Goal: Information Seeking & Learning: Compare options

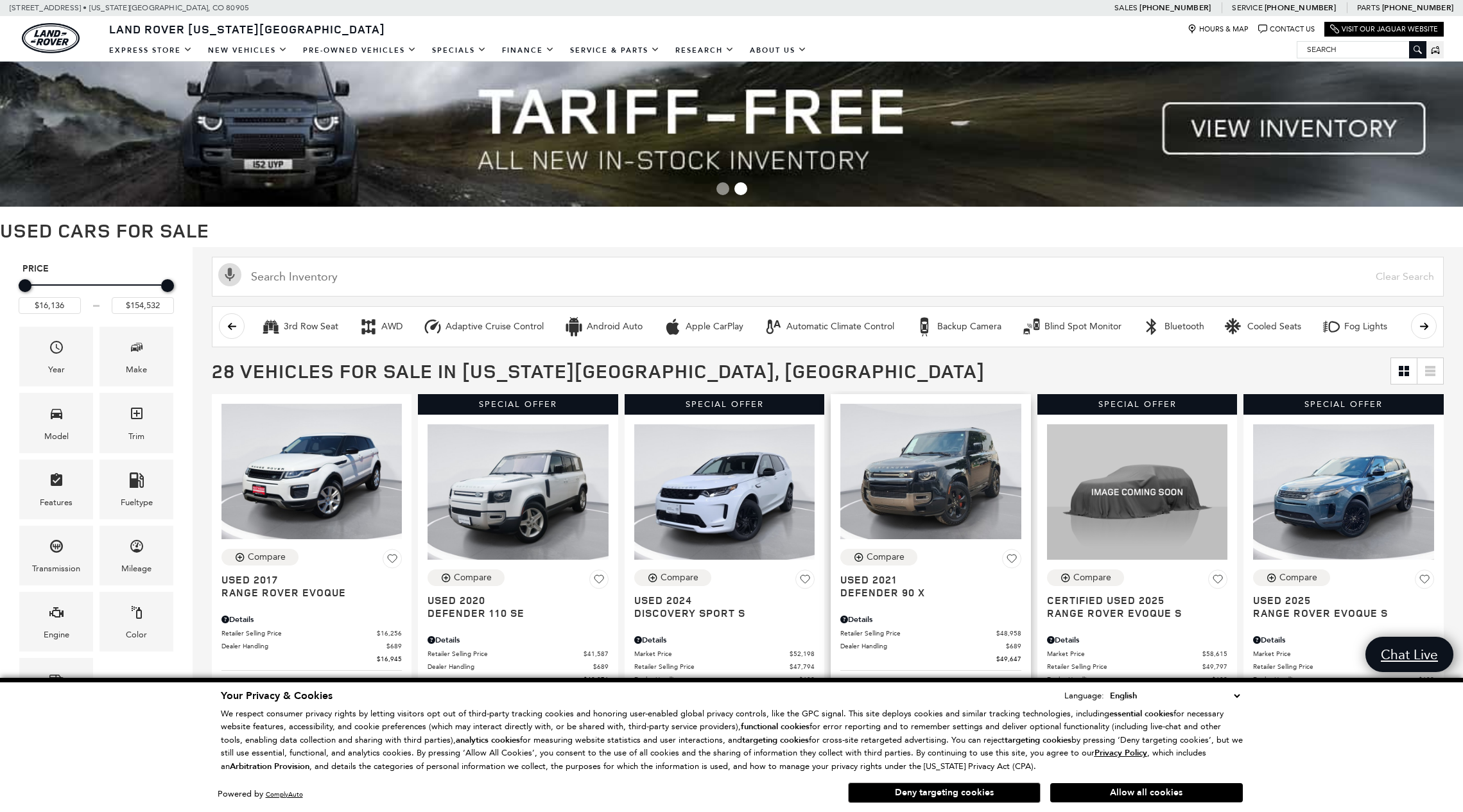
scroll to position [29, 0]
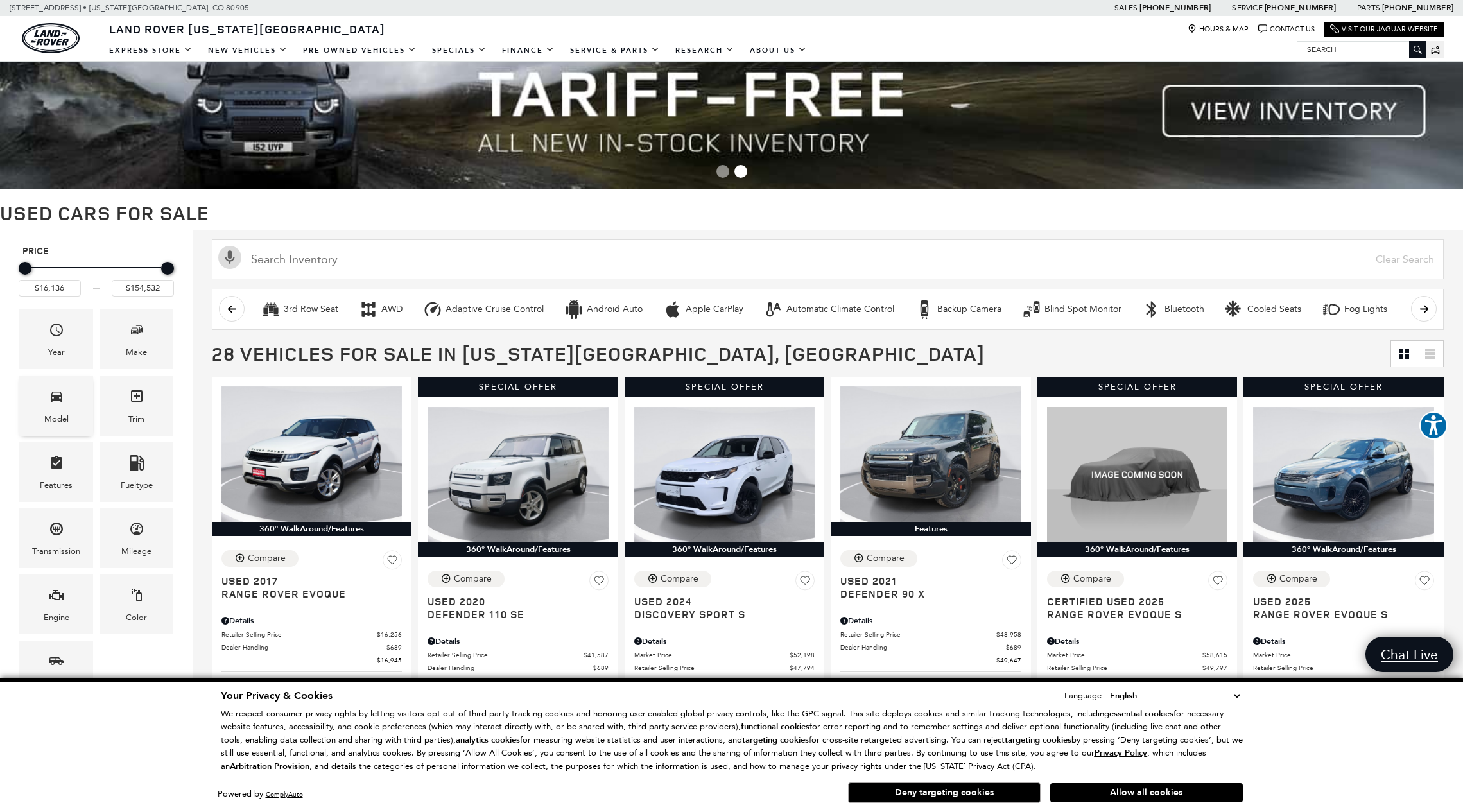
click at [68, 398] on div "Model" at bounding box center [56, 405] width 74 height 60
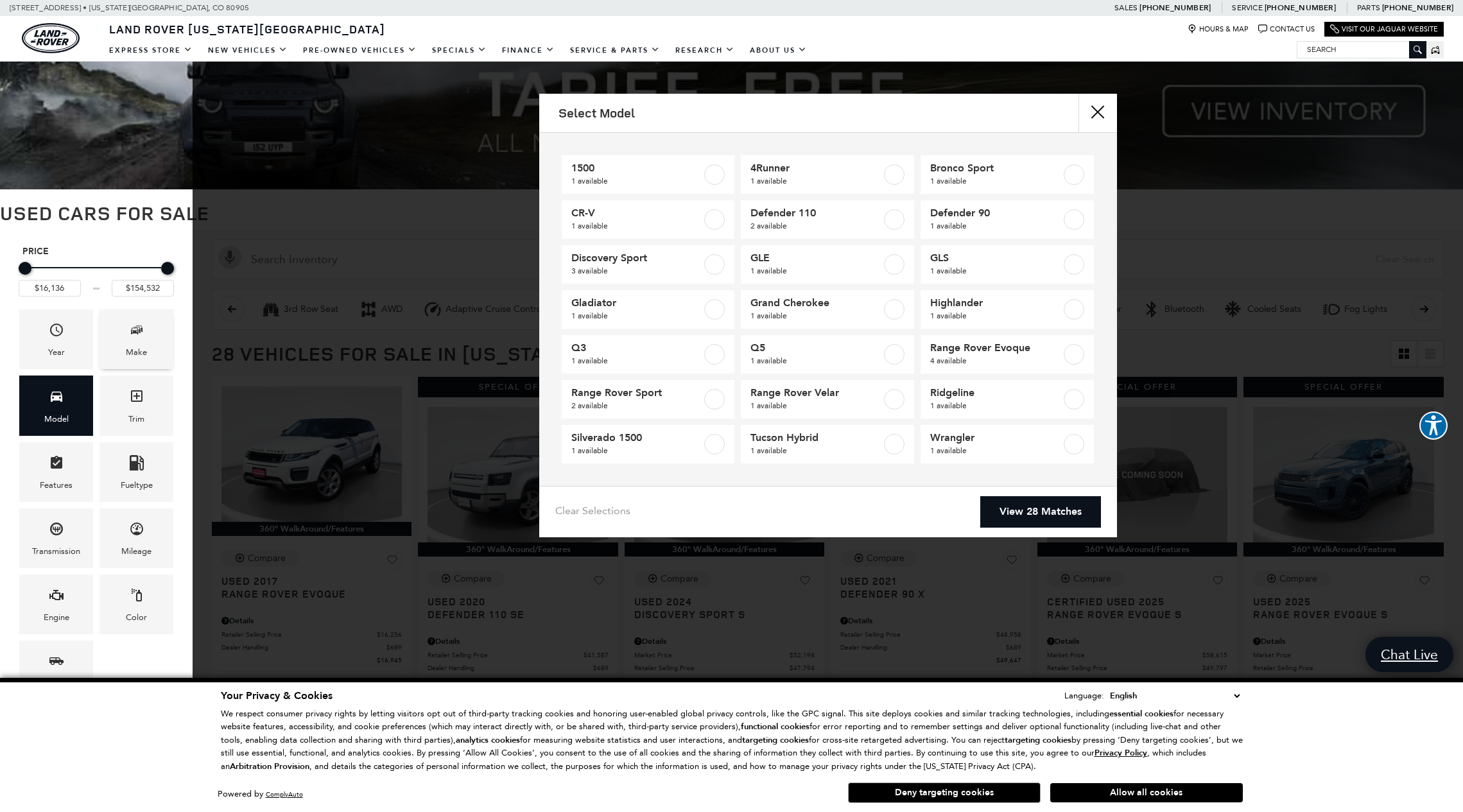
click at [148, 346] on div "Make" at bounding box center [136, 339] width 74 height 60
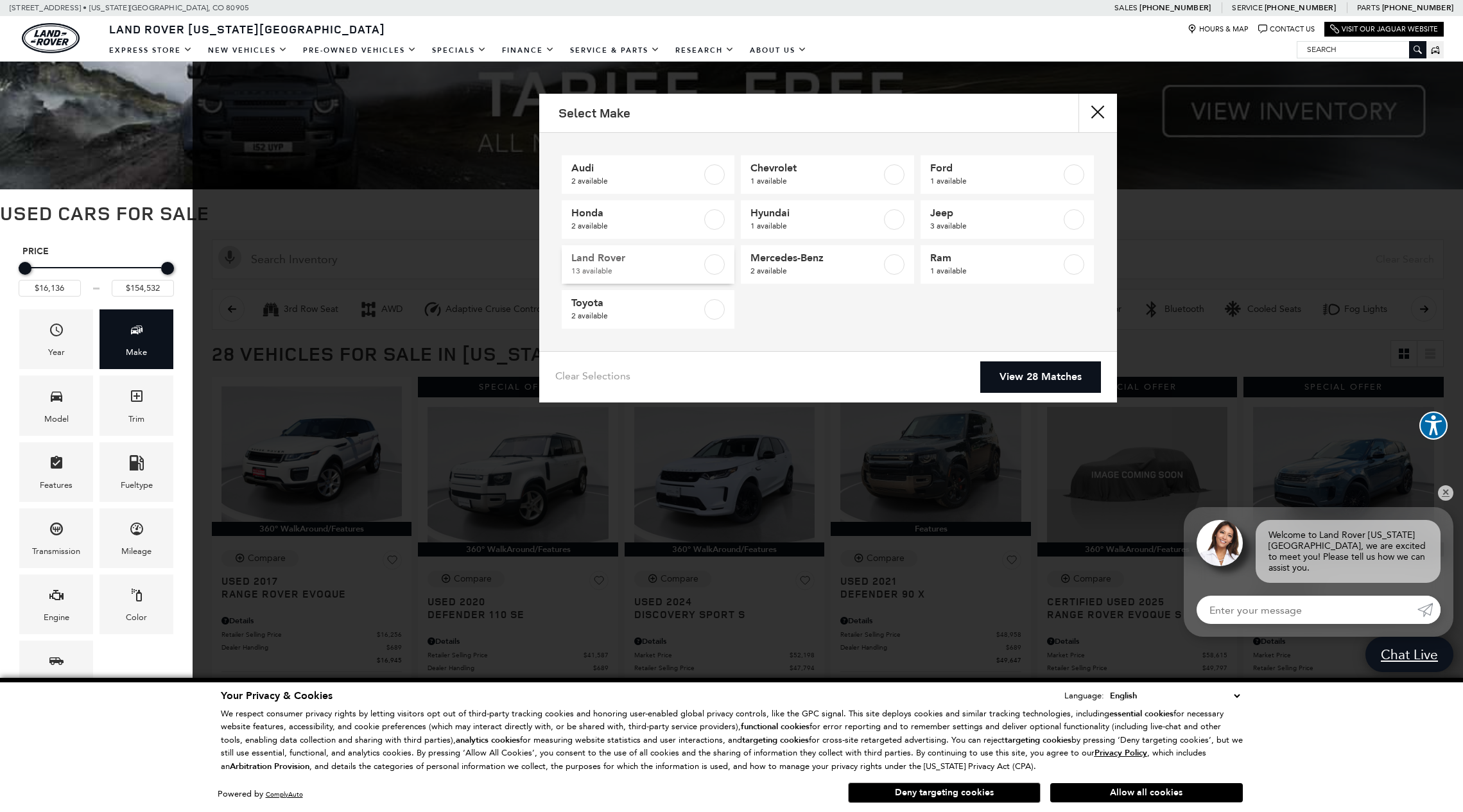
click at [723, 261] on label at bounding box center [714, 264] width 20 height 20
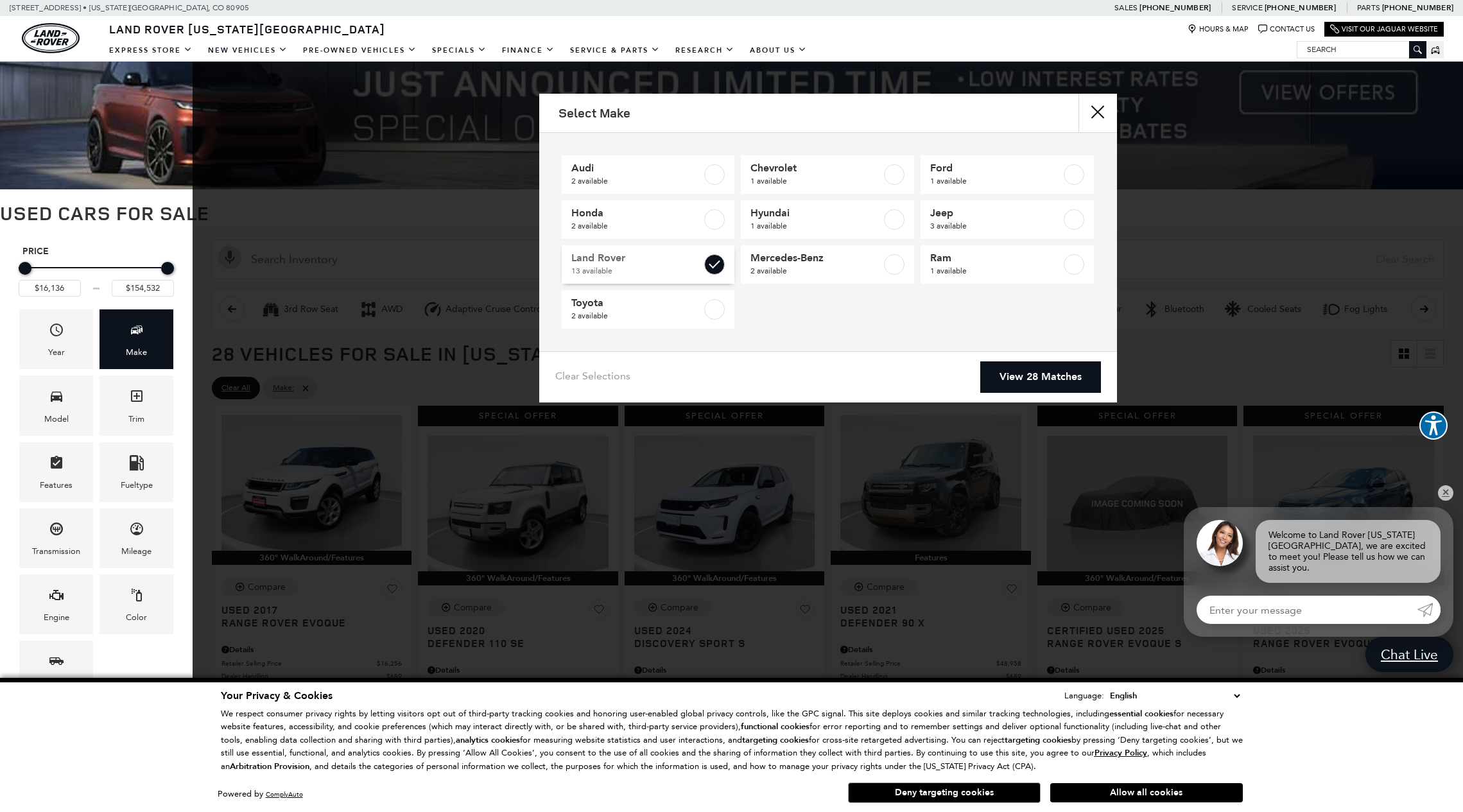
type input "$16,945"
checkbox input "true"
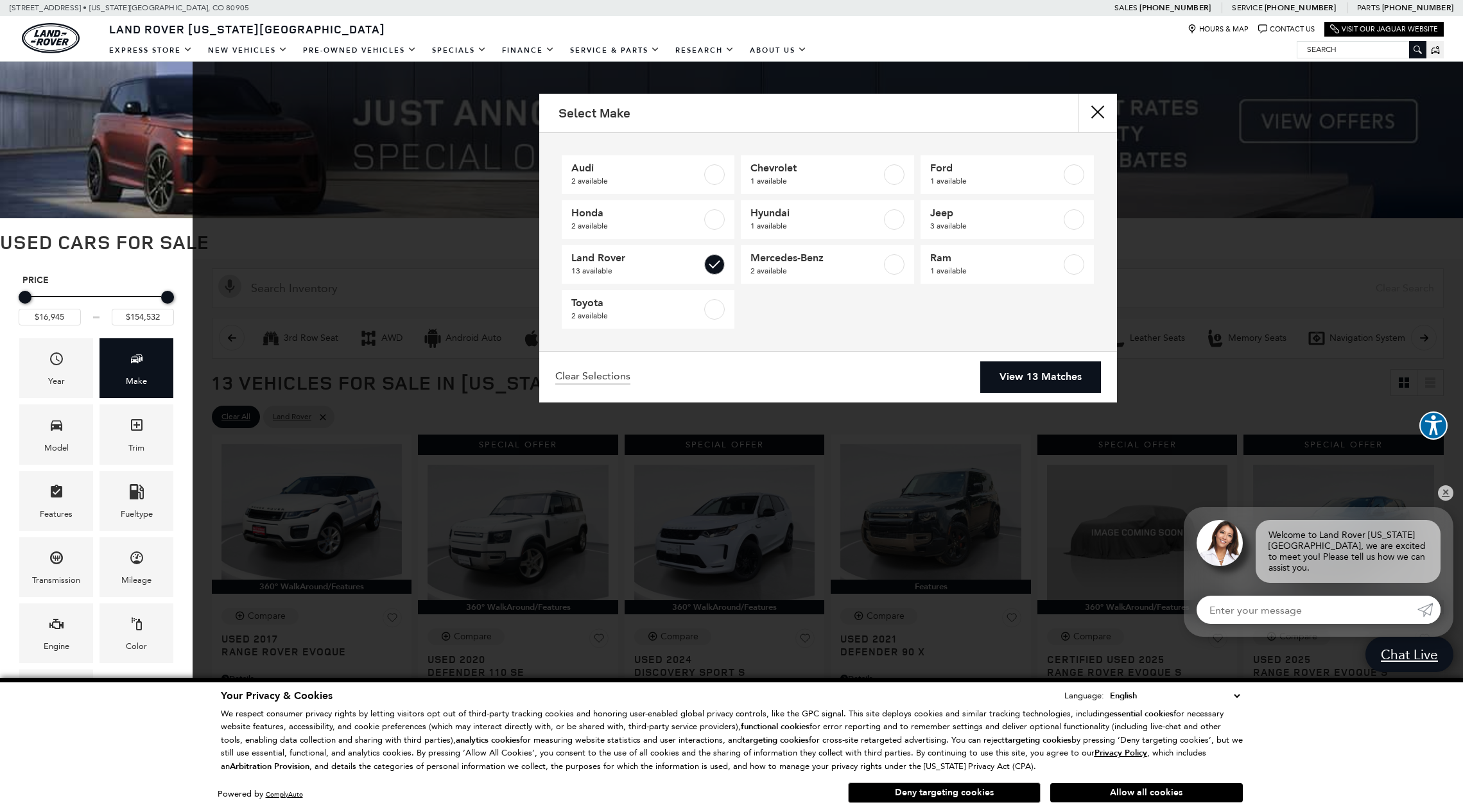
click at [1100, 379] on link "View 13 Matches" at bounding box center [1040, 377] width 121 height 31
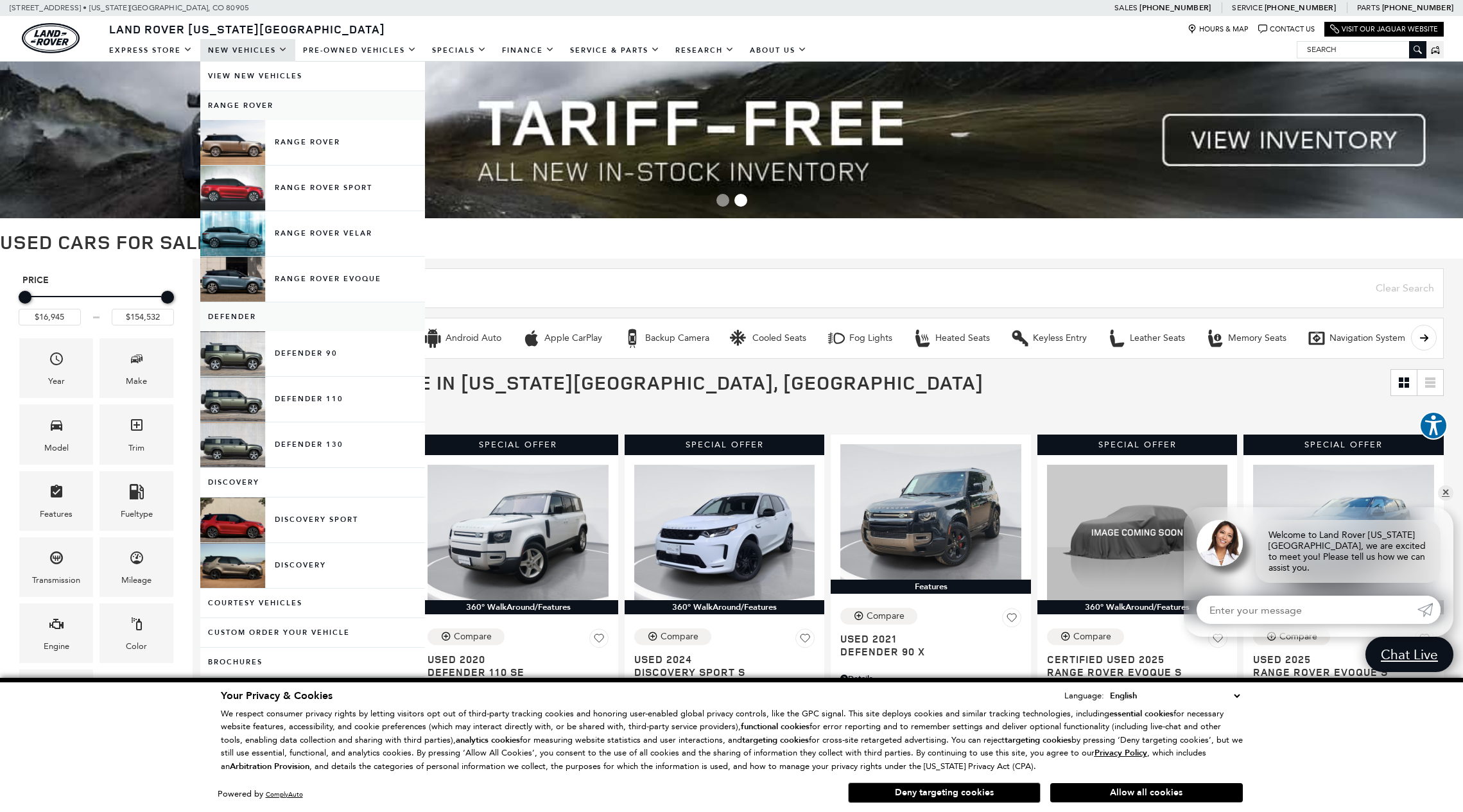
click at [217, 49] on link "New Vehicles" at bounding box center [248, 50] width 95 height 23
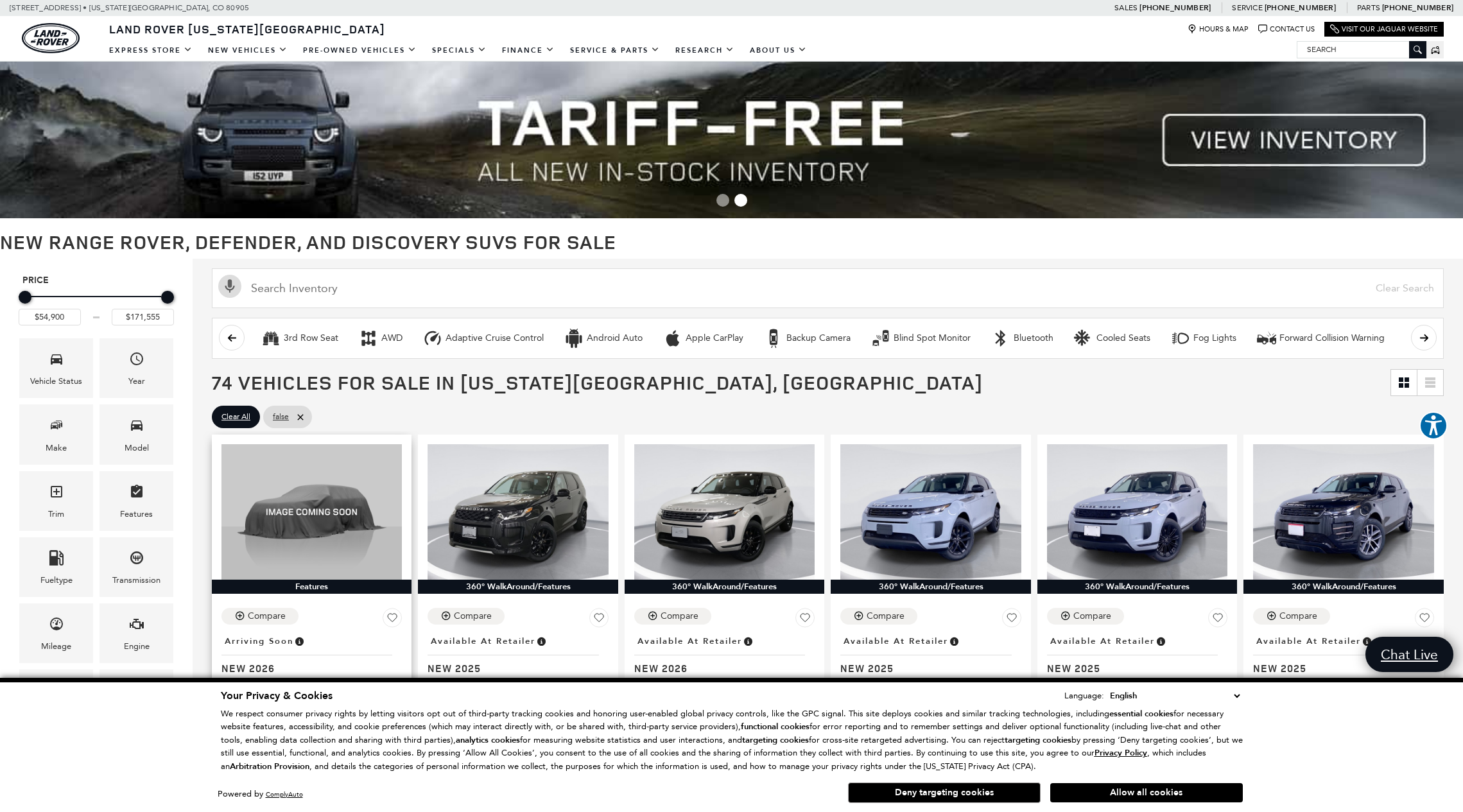
scroll to position [164, 0]
